Goal: Find specific page/section: Find specific page/section

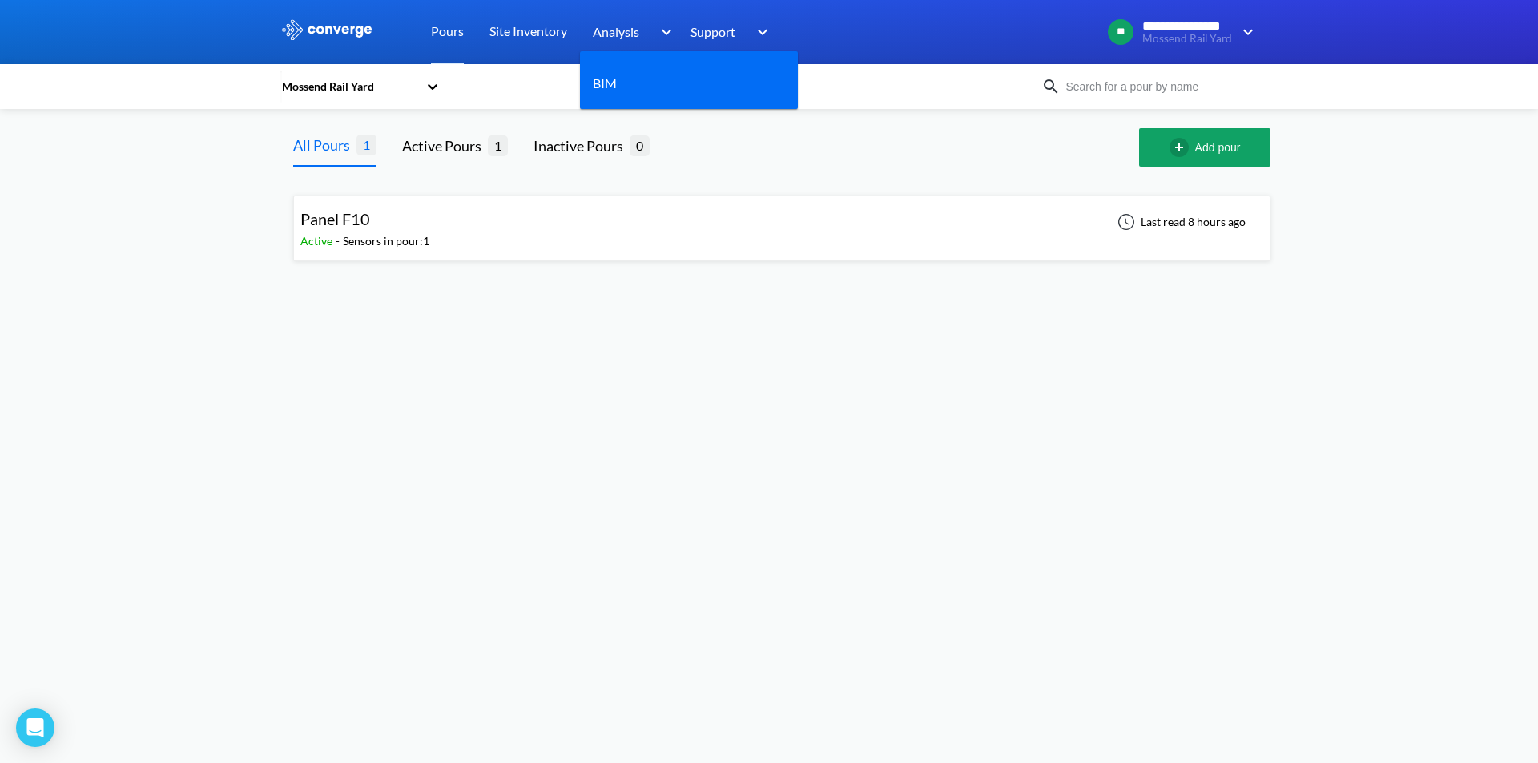
click at [617, 30] on span "Analysis" at bounding box center [616, 32] width 46 height 20
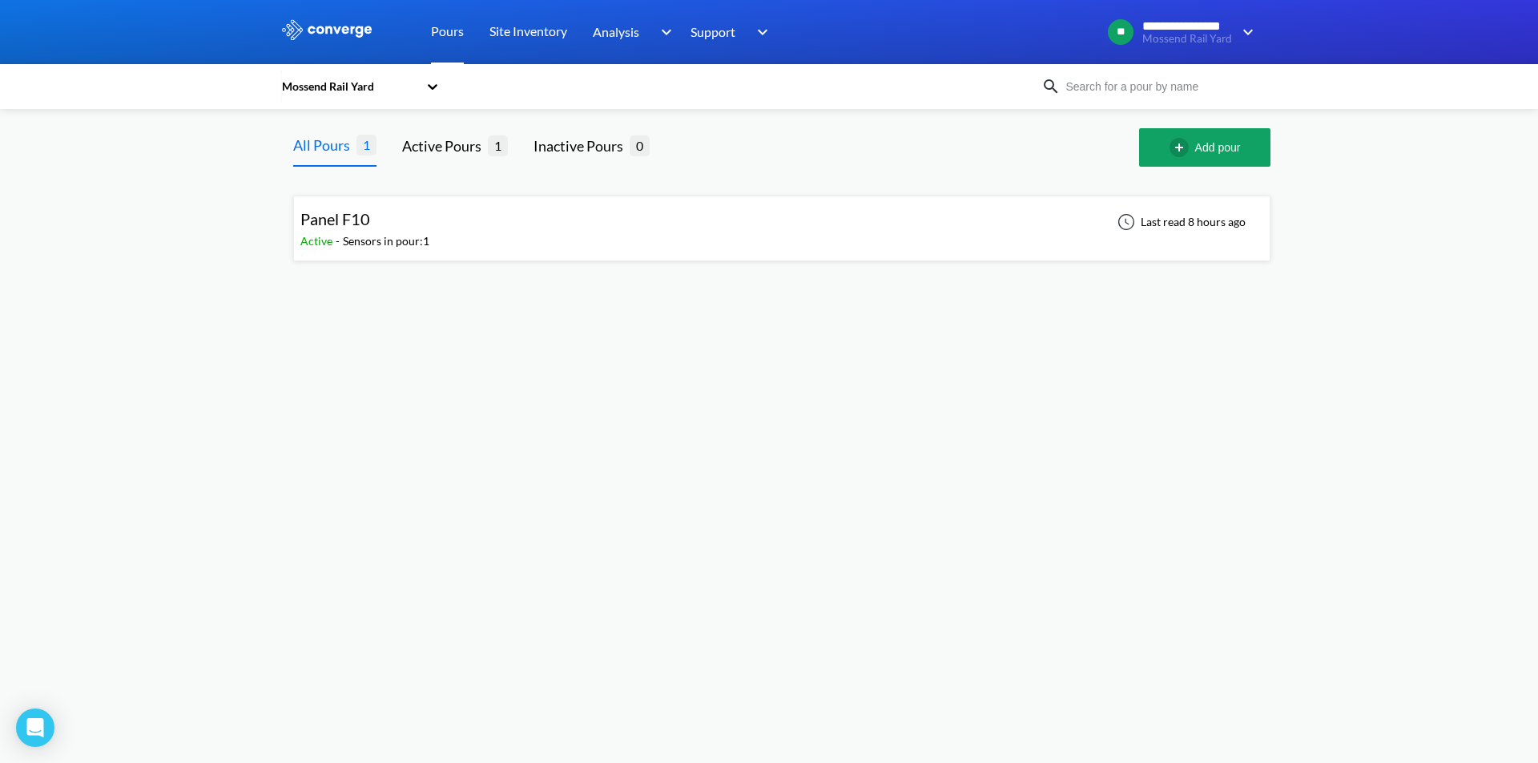
scroll to position [9, 0]
click at [440, 39] on link "Pours" at bounding box center [447, 32] width 33 height 64
click at [392, 228] on div "Panel F10" at bounding box center [364, 219] width 129 height 25
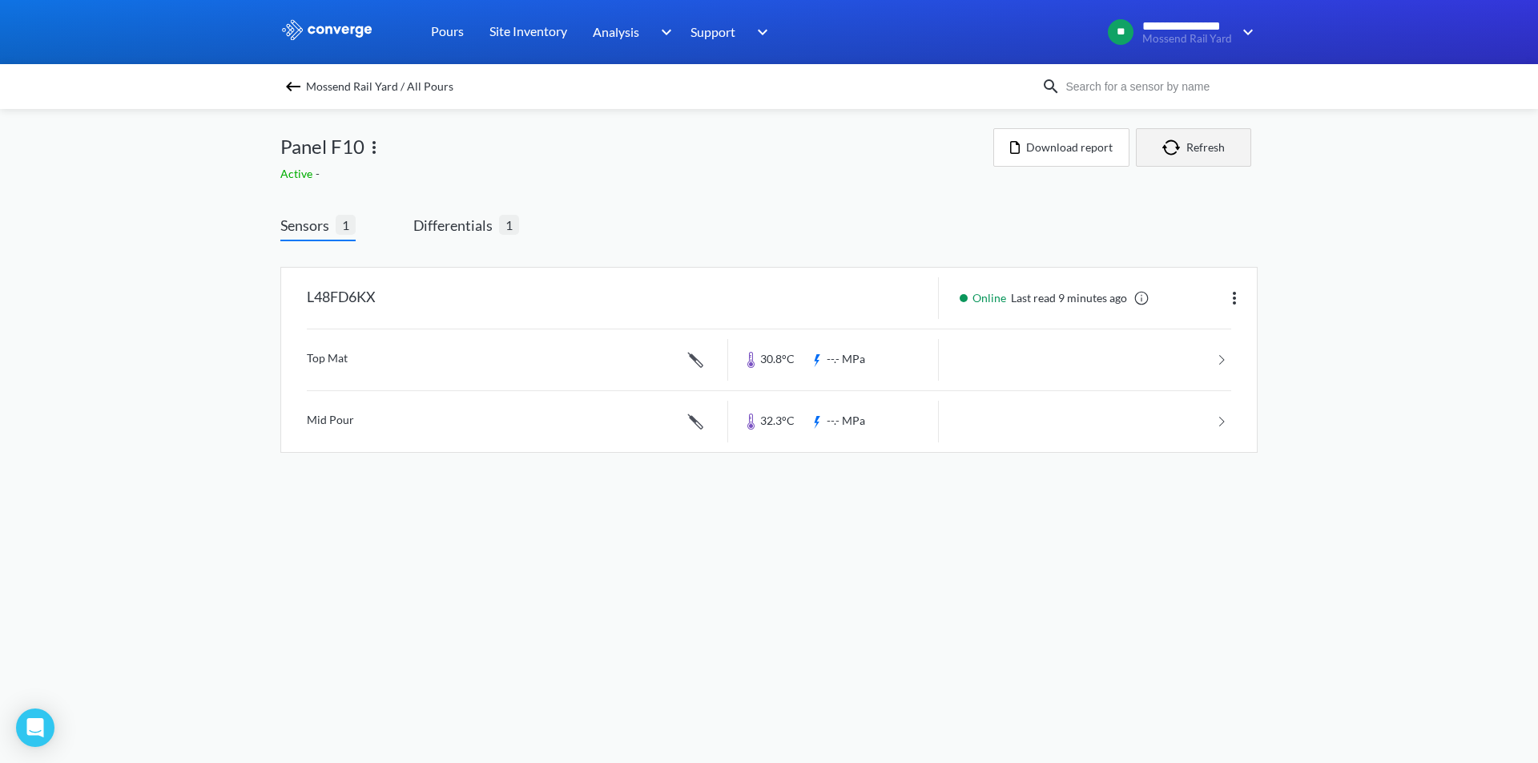
click at [1216, 147] on button "Refresh" at bounding box center [1193, 147] width 115 height 38
click at [485, 236] on span "Differentials 1" at bounding box center [466, 227] width 106 height 27
click at [452, 221] on span "Differentials" at bounding box center [456, 225] width 86 height 22
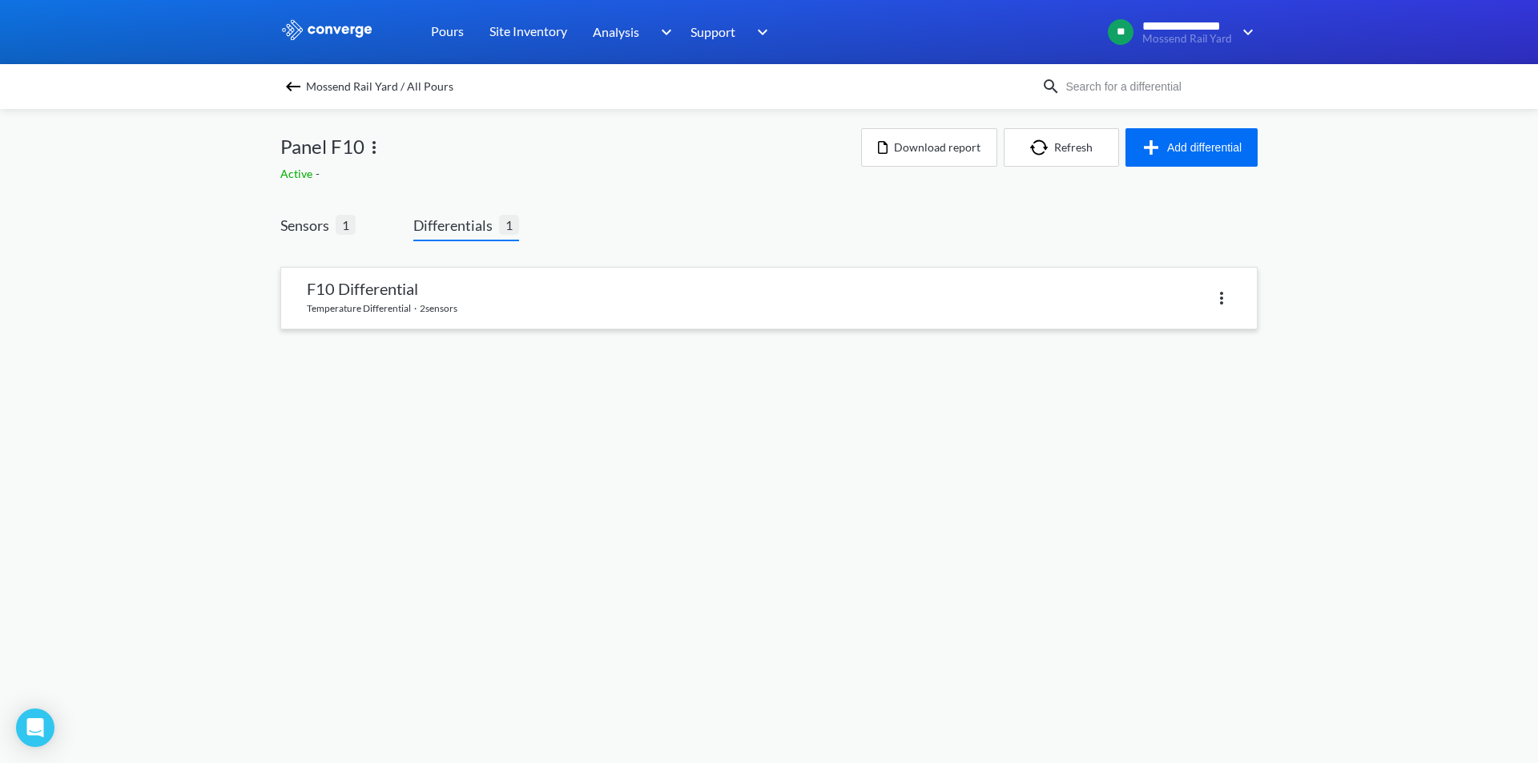
click at [465, 304] on link at bounding box center [769, 298] width 976 height 61
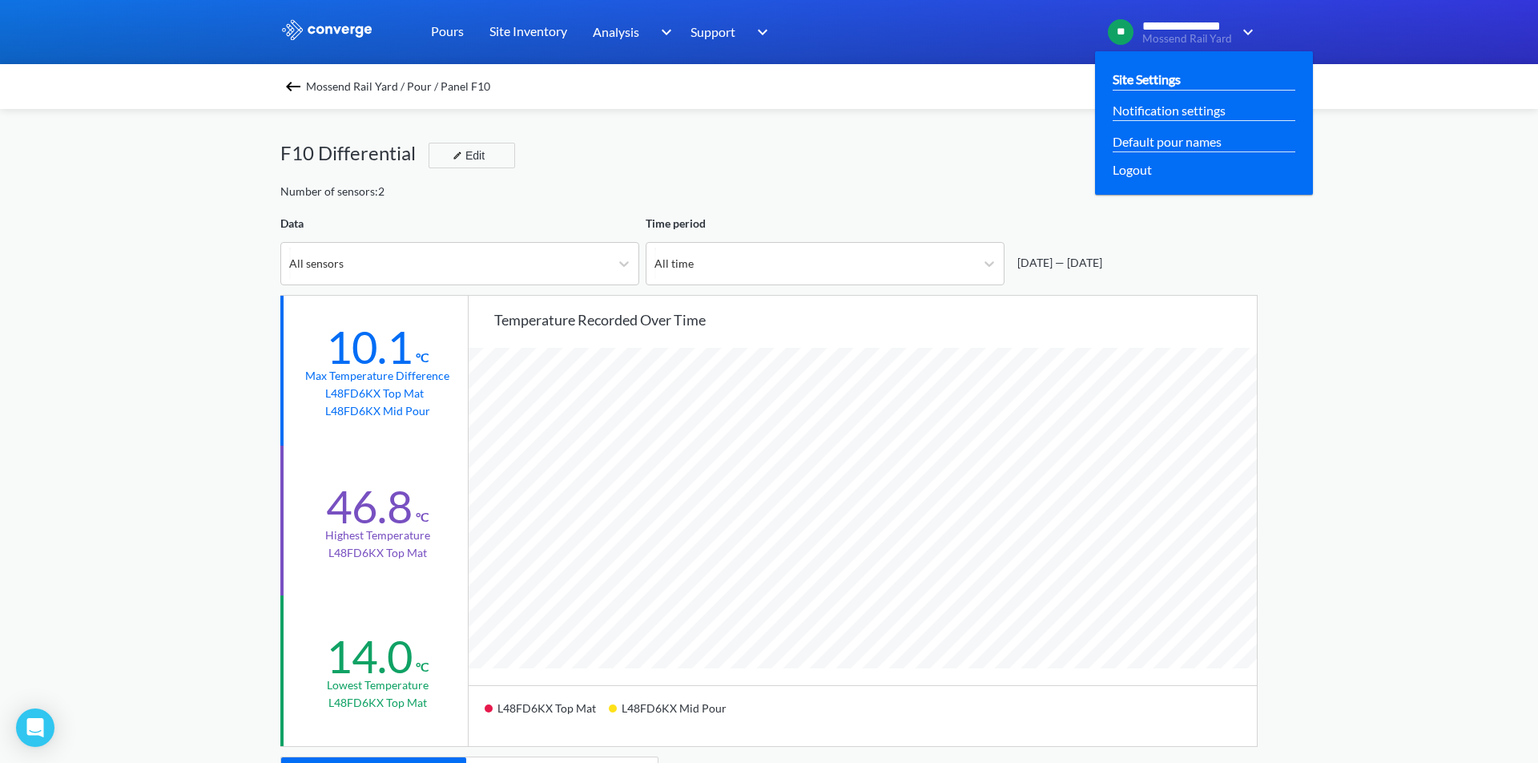
click at [1154, 78] on link "Site Settings" at bounding box center [1147, 79] width 68 height 20
